Goal: Information Seeking & Learning: Understand process/instructions

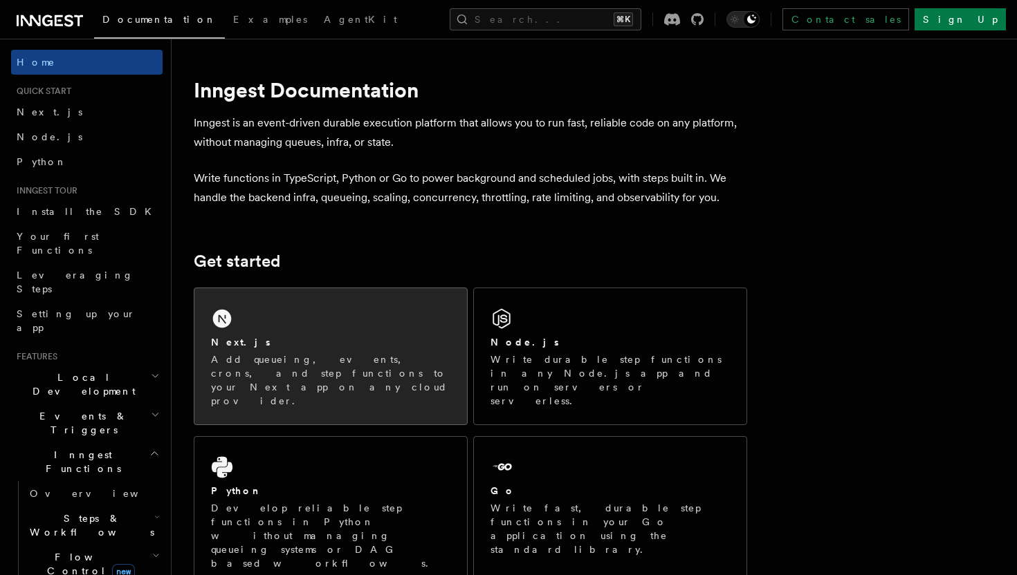
click at [341, 315] on div "Next.js Add queueing, events, crons, and step functions to your Next app on any…" at bounding box center [330, 356] width 272 height 136
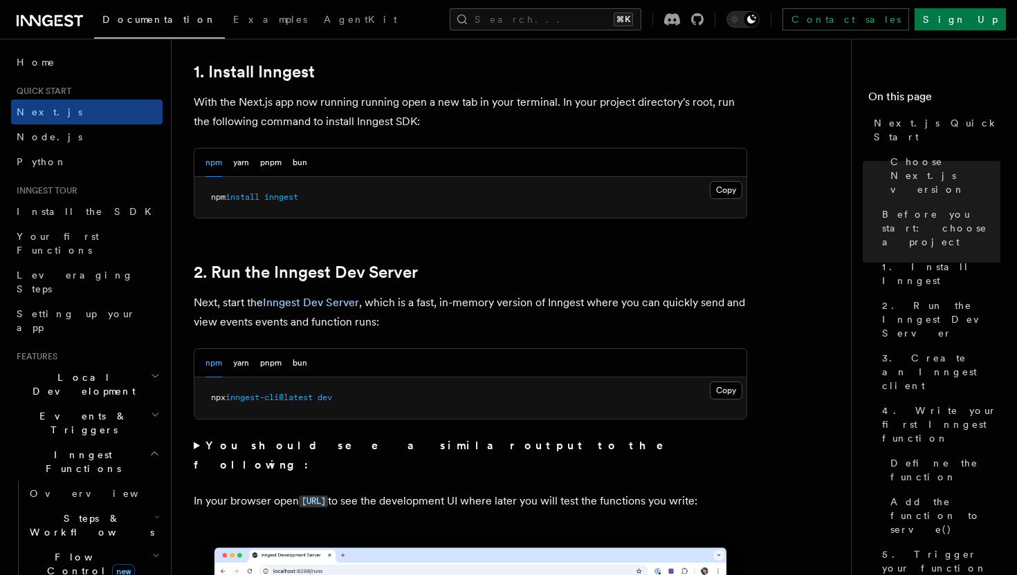
scroll to position [793, 0]
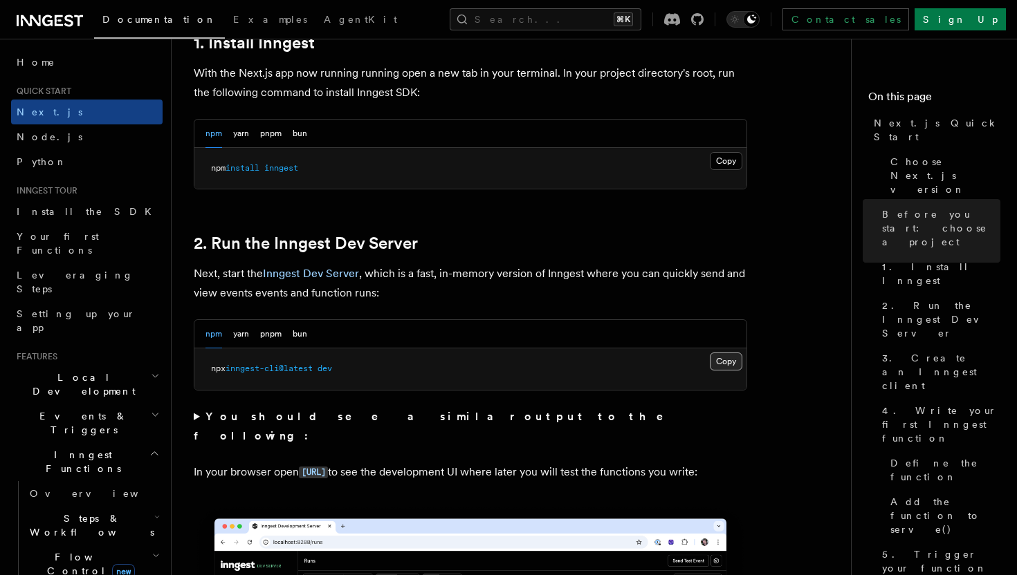
click at [720, 361] on button "Copy Copied" at bounding box center [726, 362] width 33 height 18
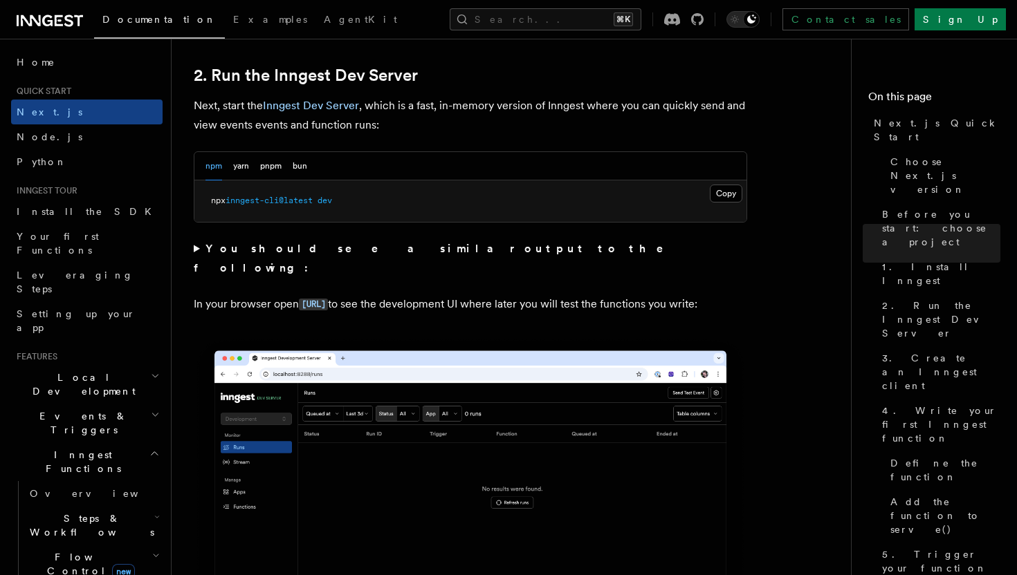
scroll to position [1052, 0]
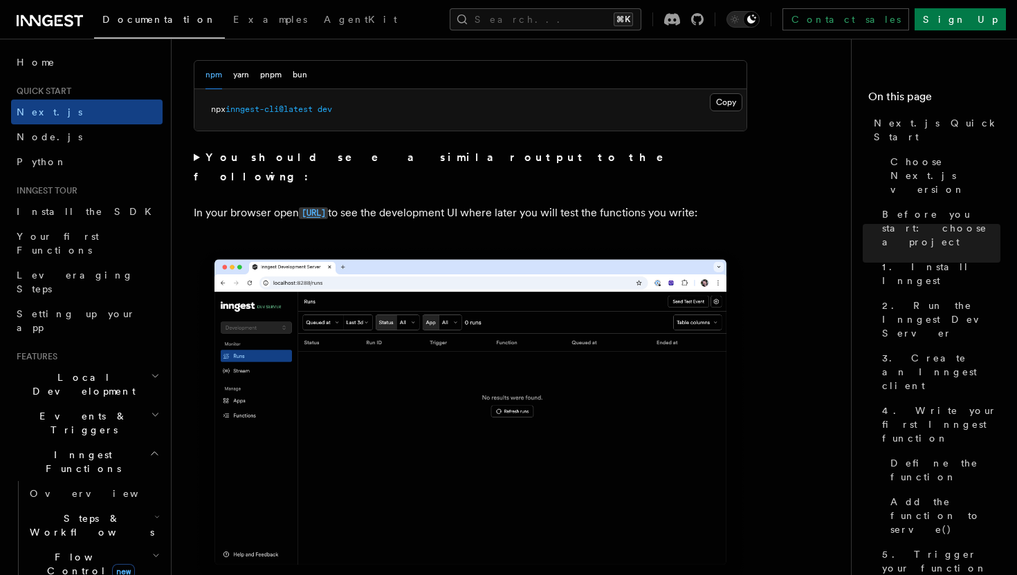
drag, startPoint x: 409, startPoint y: 194, endPoint x: 300, endPoint y: 192, distance: 109.3
click at [300, 203] on p "In your browser open http://localhost:8288 to see the development UI where late…" at bounding box center [470, 213] width 553 height 20
copy code "http://localhost:8288"
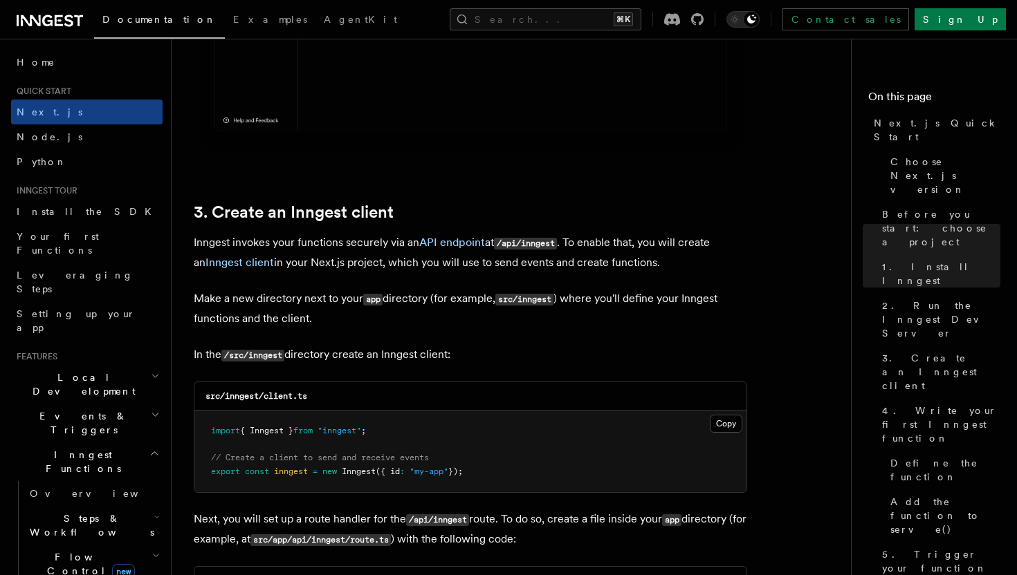
scroll to position [1528, 0]
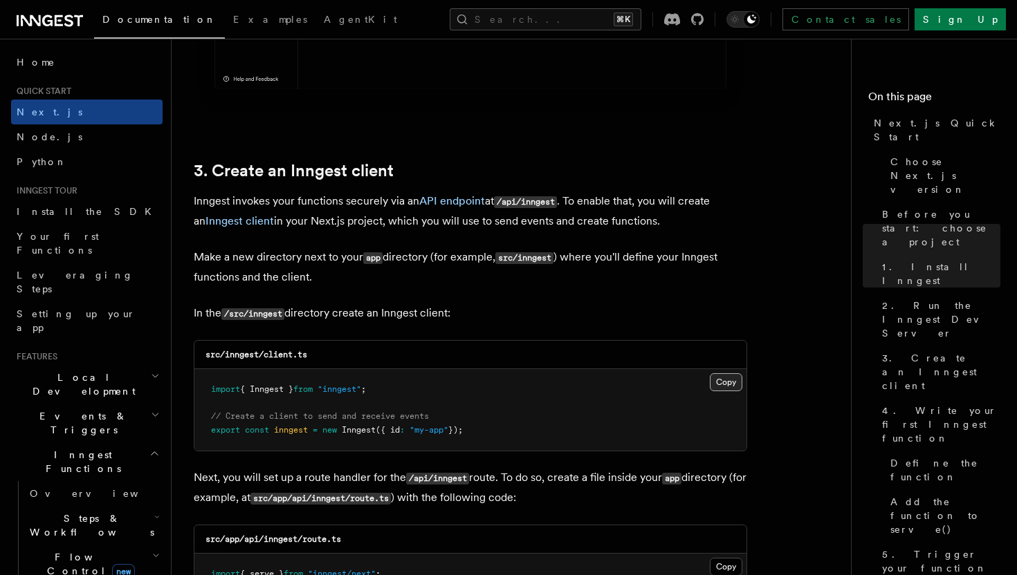
click at [716, 388] on button "Copy Copied" at bounding box center [726, 382] width 33 height 18
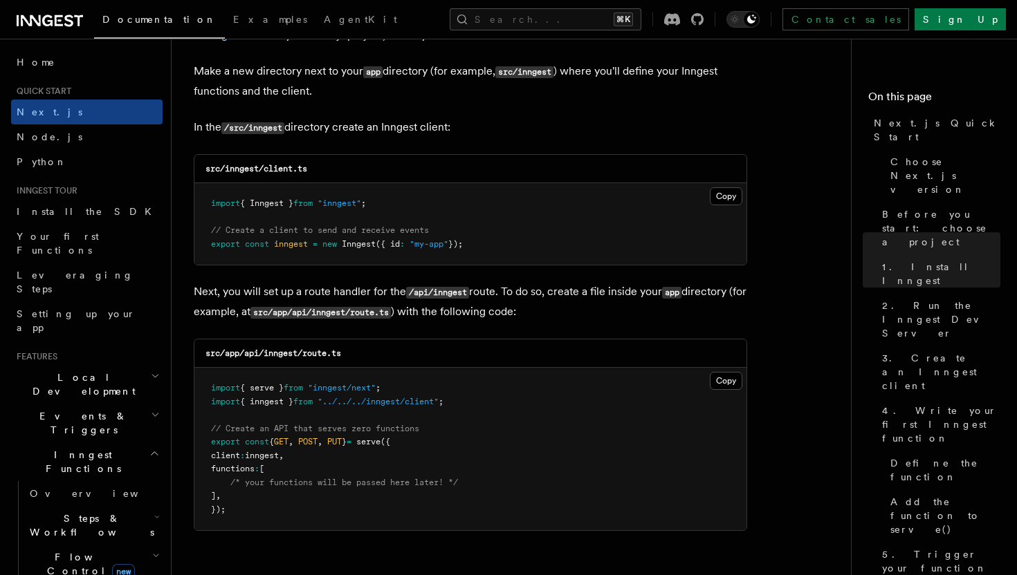
scroll to position [1813, 0]
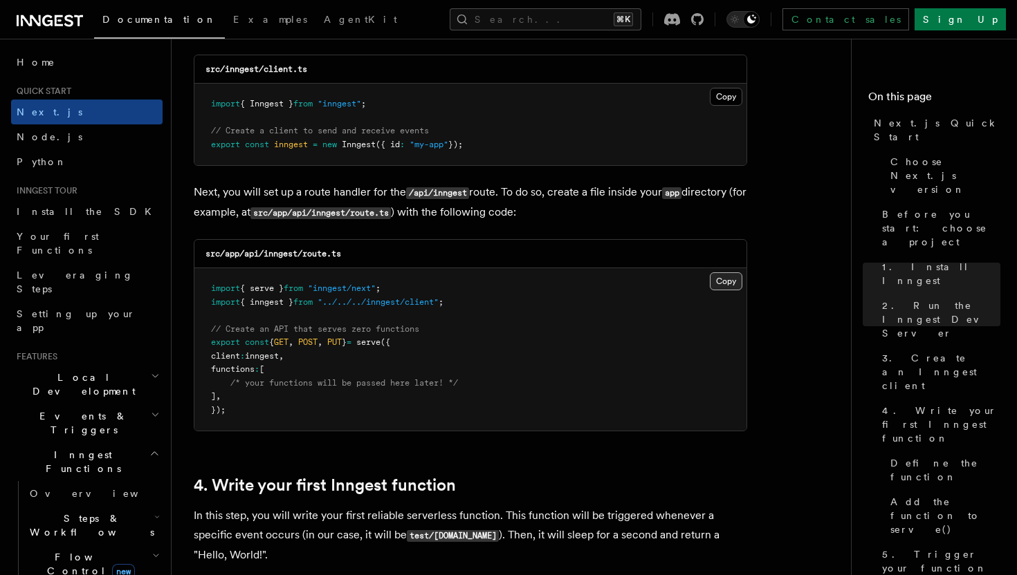
click at [728, 285] on button "Copy Copied" at bounding box center [726, 281] width 33 height 18
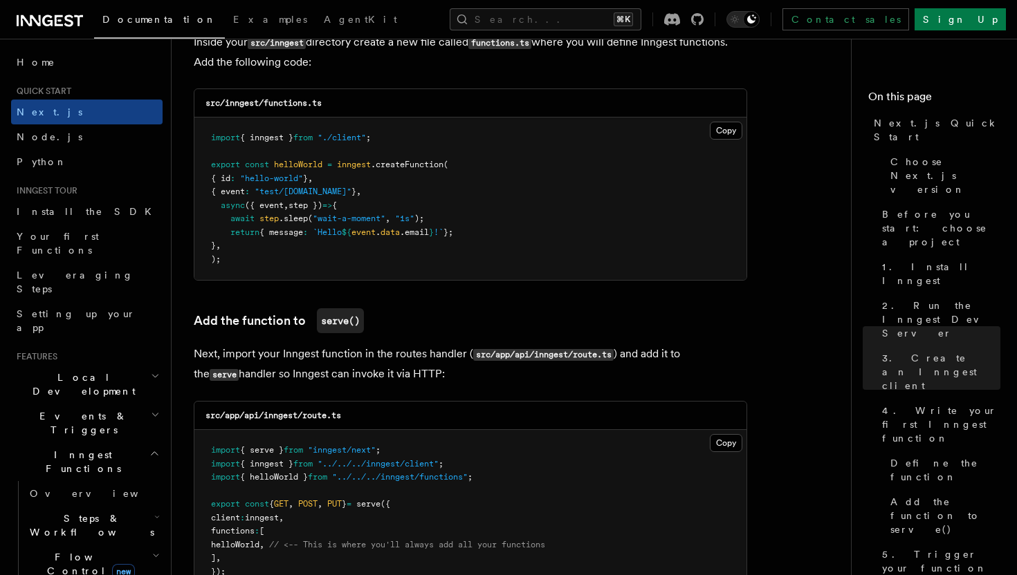
scroll to position [2442, 0]
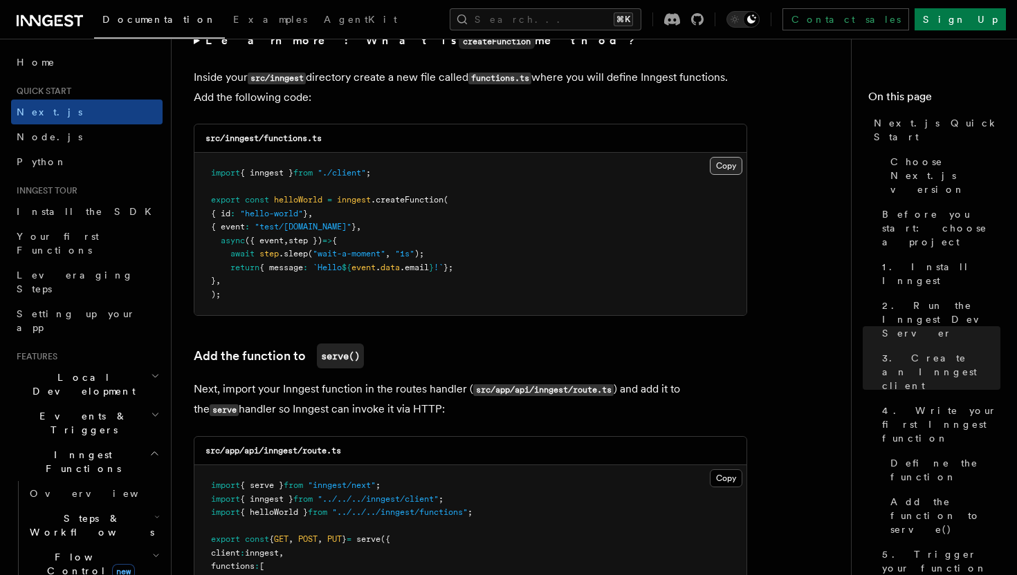
click at [724, 172] on button "Copy Copied" at bounding box center [726, 166] width 33 height 18
click at [728, 175] on button "Copy Copied" at bounding box center [726, 166] width 33 height 18
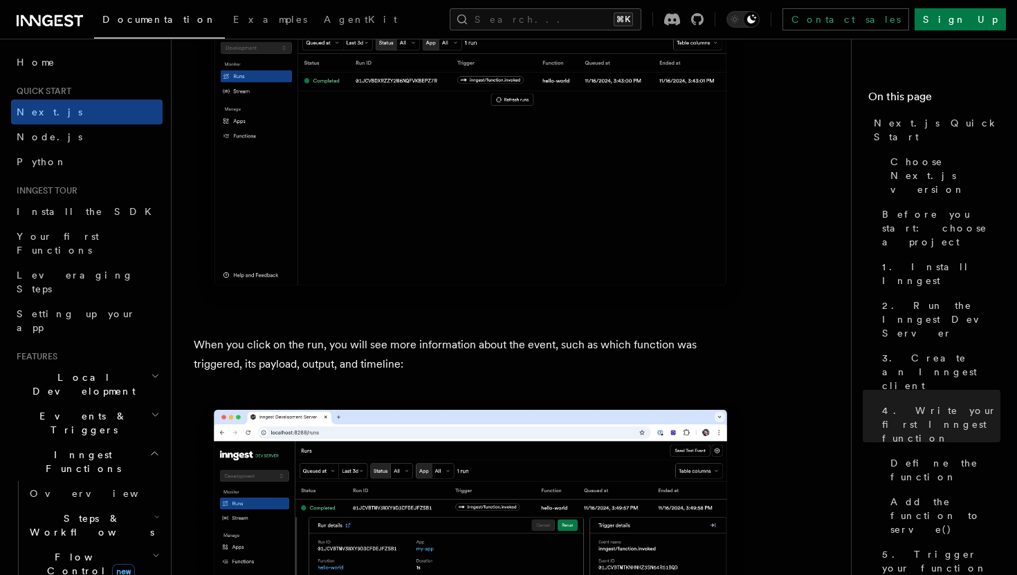
scroll to position [5198, 0]
